Goal: Information Seeking & Learning: Compare options

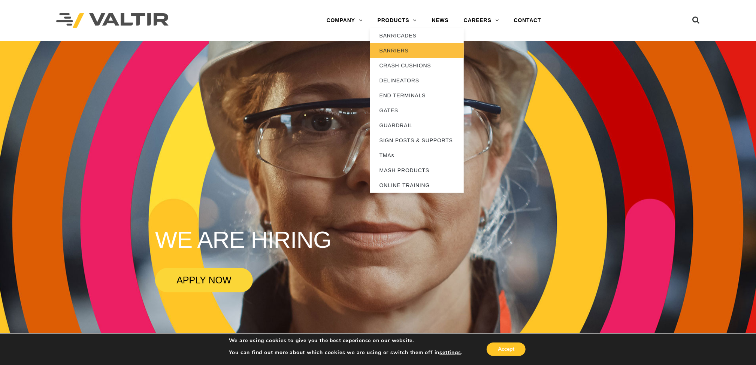
click at [401, 48] on link "BARRIERS" at bounding box center [417, 50] width 94 height 15
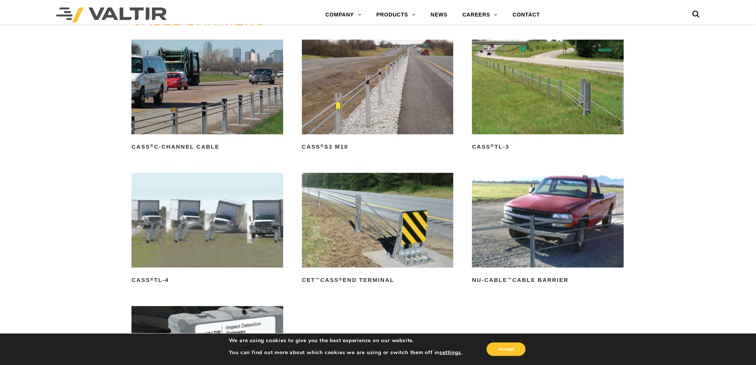
scroll to position [412, 0]
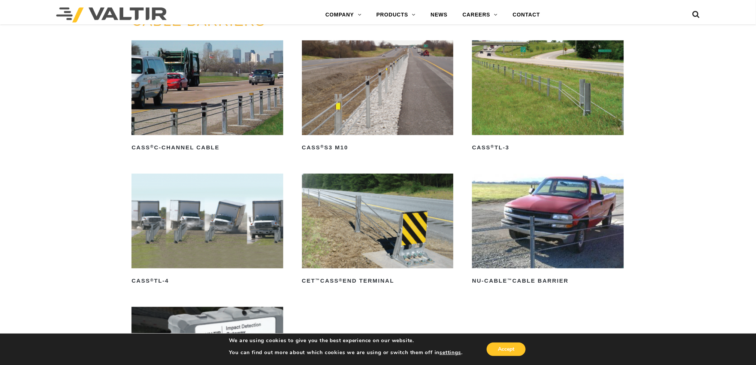
click at [229, 221] on img at bounding box center [207, 221] width 151 height 95
click at [570, 72] on img at bounding box center [547, 87] width 151 height 95
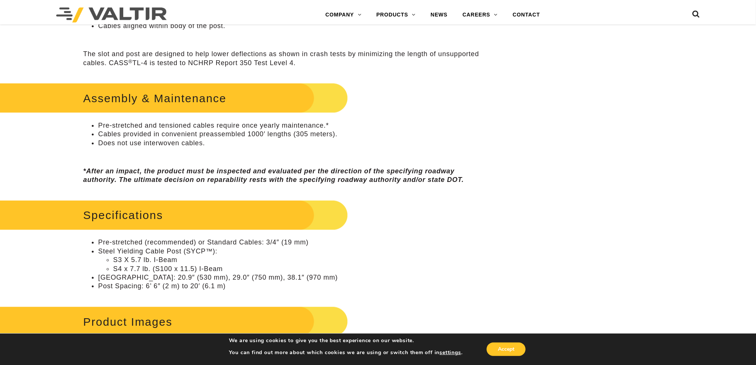
scroll to position [450, 0]
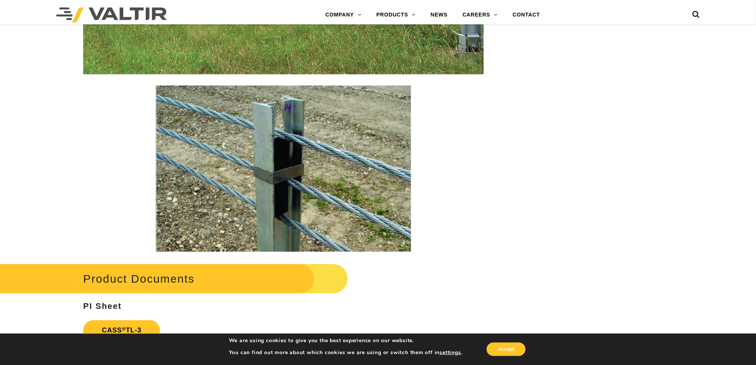
scroll to position [1012, 0]
